Goal: Task Accomplishment & Management: Complete application form

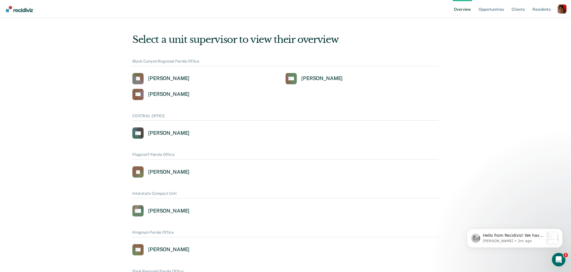
click at [560, 13] on div "Profile dropdown button" at bounding box center [561, 9] width 9 height 9
click at [522, 25] on link "Profile" at bounding box center [539, 25] width 36 height 5
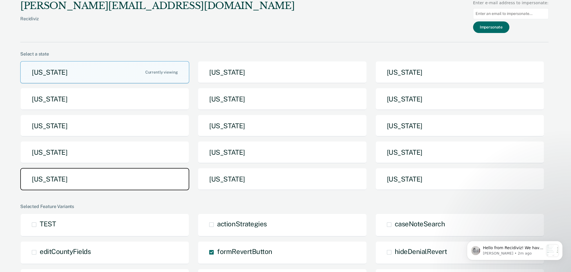
click at [102, 177] on button "[US_STATE]" at bounding box center [104, 179] width 169 height 22
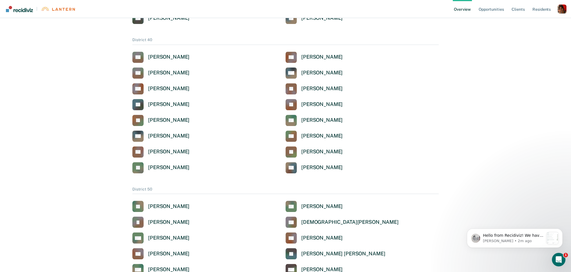
scroll to position [542, 0]
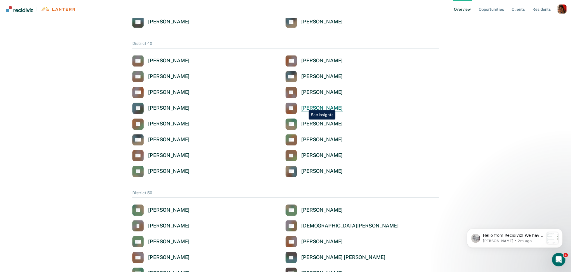
click at [304, 106] on div "[PERSON_NAME]" at bounding box center [321, 108] width 41 height 6
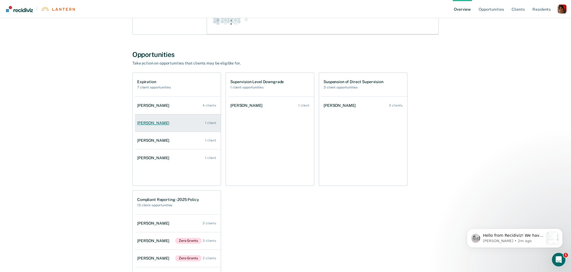
scroll to position [277, 0]
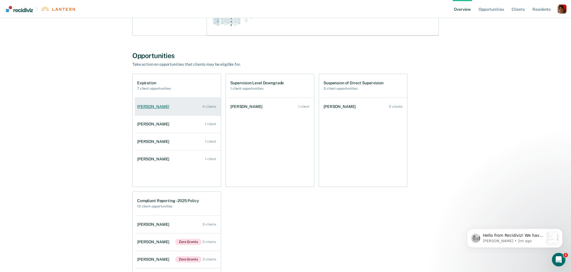
click at [158, 108] on link "[PERSON_NAME] 4 clients" at bounding box center [178, 106] width 86 height 16
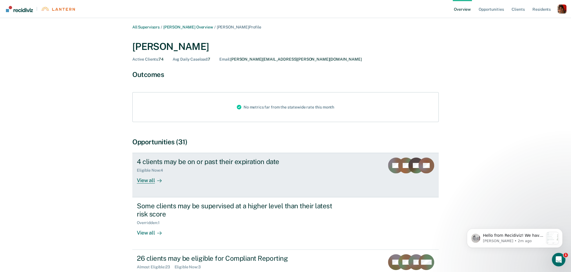
click at [144, 178] on div "View all" at bounding box center [153, 177] width 32 height 11
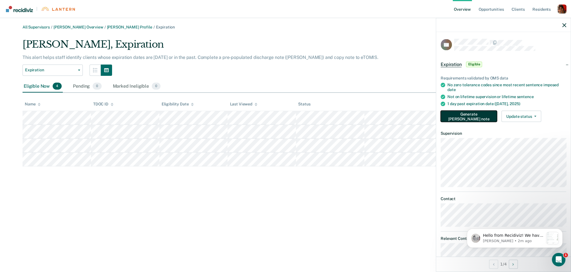
click at [457, 111] on button "Generate [PERSON_NAME] note" at bounding box center [468, 116] width 56 height 11
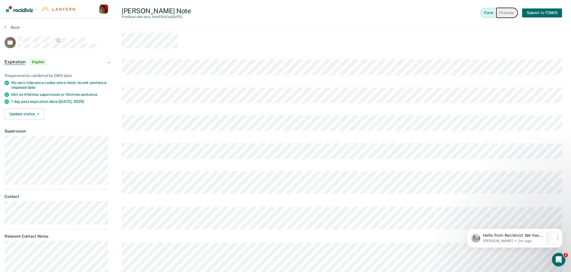
click at [509, 15] on button "Preview" at bounding box center [506, 13] width 21 height 10
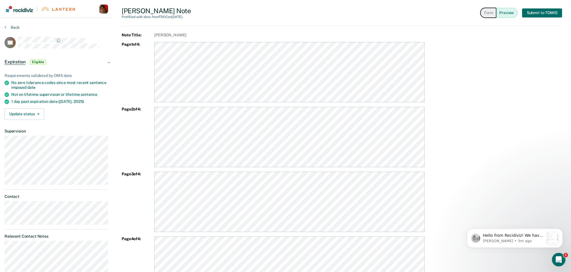
click at [489, 16] on button "Form" at bounding box center [488, 13] width 16 height 10
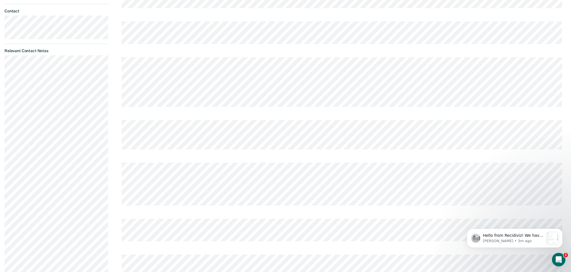
scroll to position [187, 0]
